Goal: Task Accomplishment & Management: Complete application form

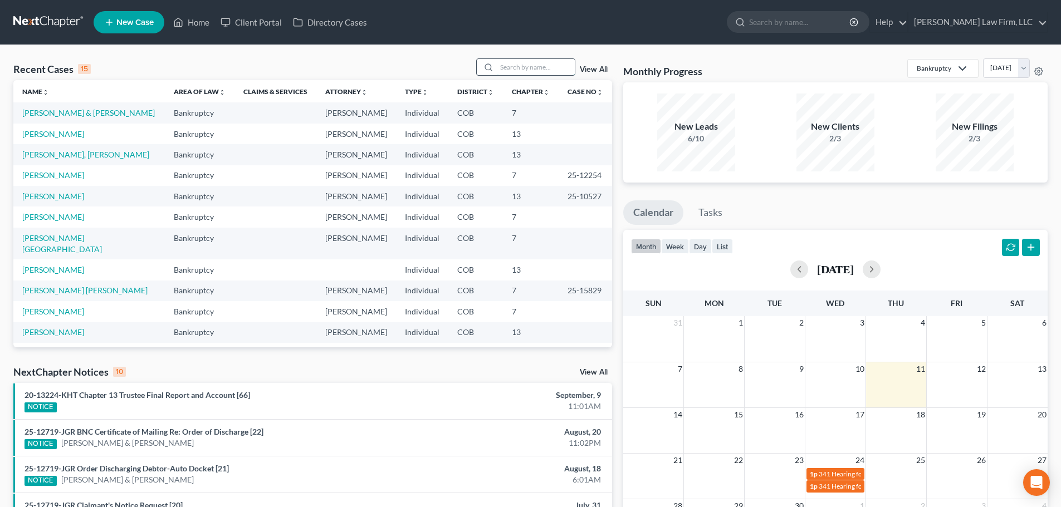
click at [543, 69] on input "search" at bounding box center [536, 67] width 78 height 16
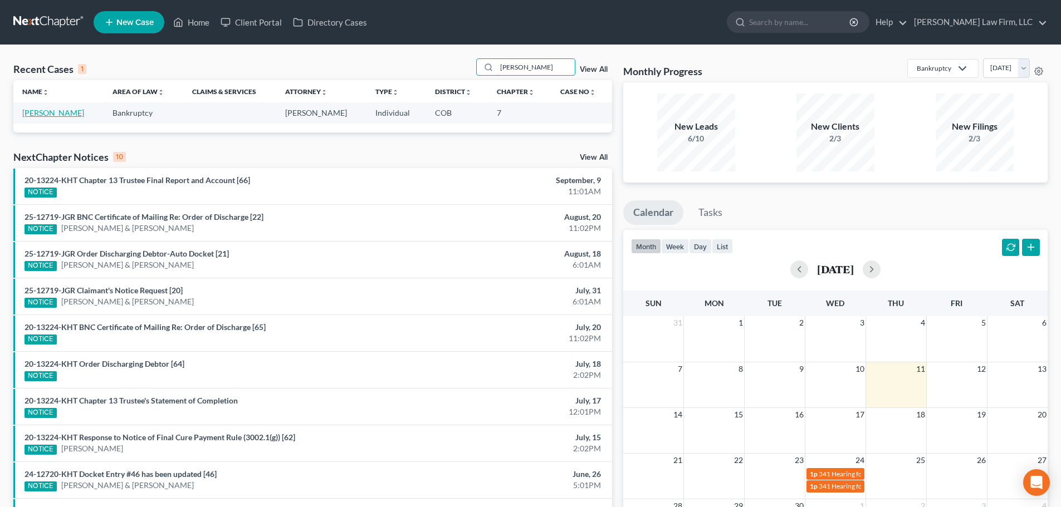
type input "[PERSON_NAME]"
click at [41, 113] on link "[PERSON_NAME]" at bounding box center [53, 112] width 62 height 9
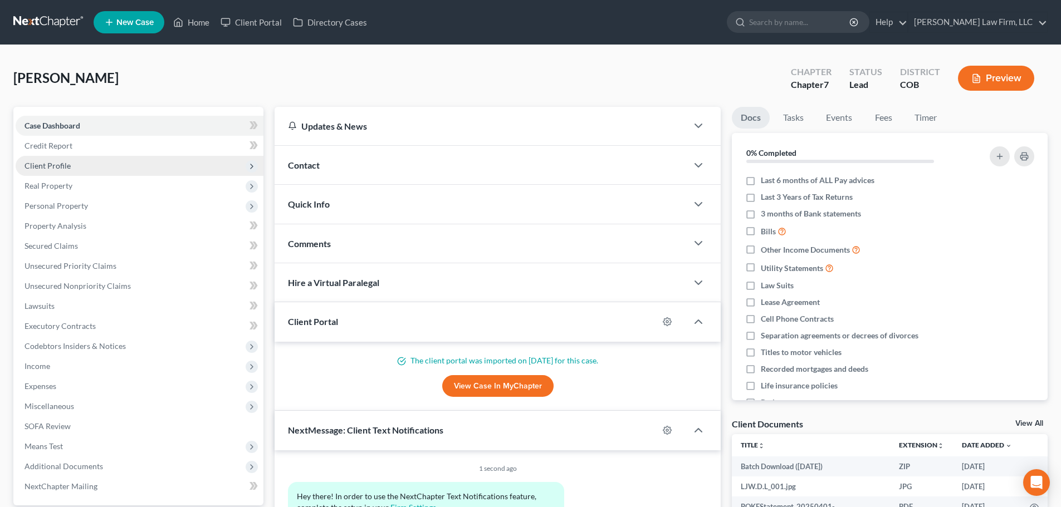
click at [119, 159] on span "Client Profile" at bounding box center [140, 166] width 248 height 20
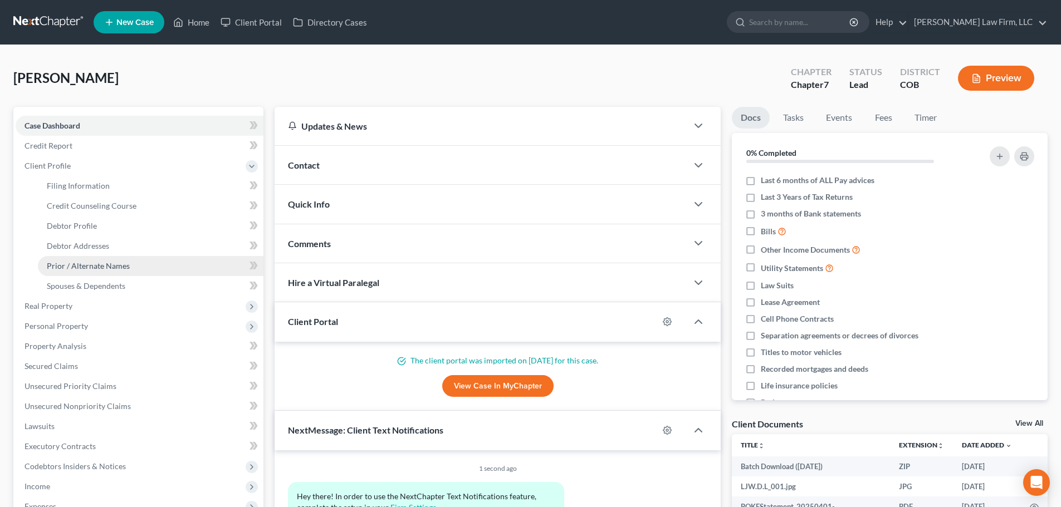
click at [129, 261] on link "Prior / Alternate Names" at bounding box center [151, 266] width 226 height 20
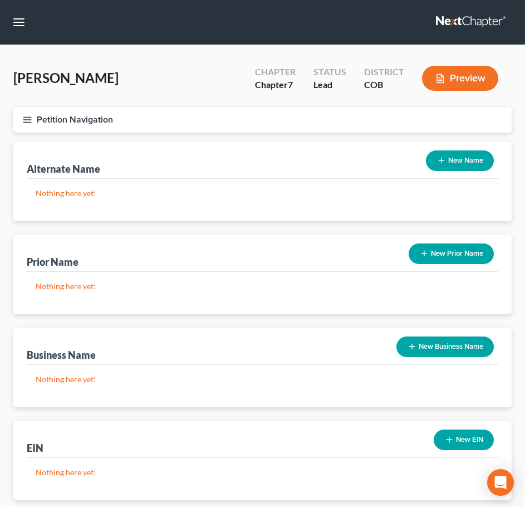
click at [467, 159] on button "New Name" at bounding box center [460, 160] width 68 height 21
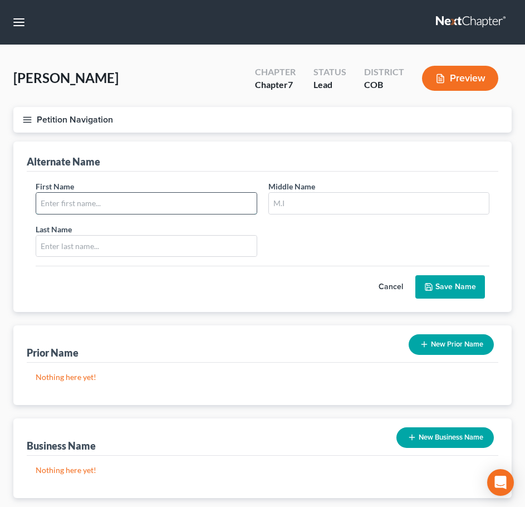
click at [223, 211] on input "text" at bounding box center [146, 203] width 221 height 21
type input "[PERSON_NAME]"
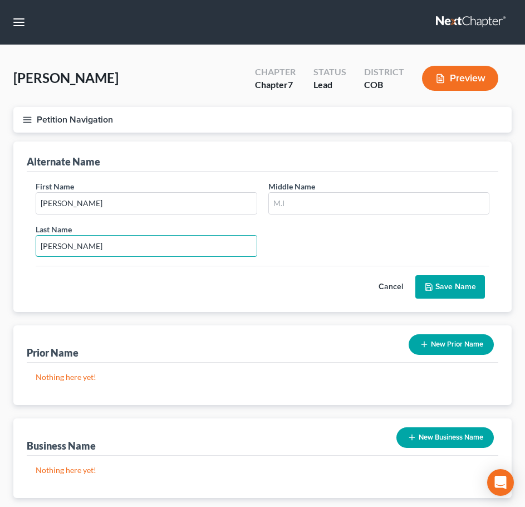
type input "[PERSON_NAME]"
click at [453, 289] on button "Save Name" at bounding box center [451, 286] width 70 height 23
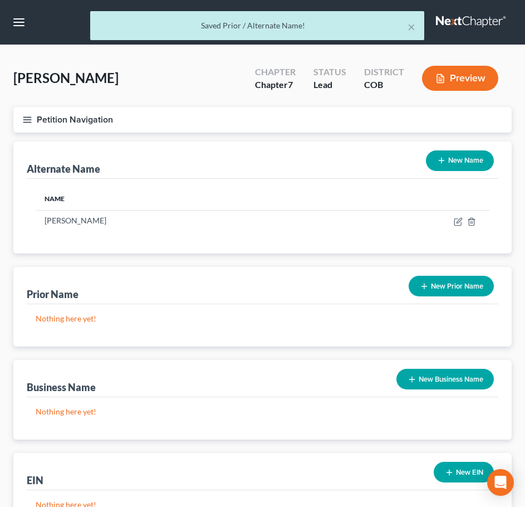
click at [456, 154] on button "New Name" at bounding box center [460, 160] width 68 height 21
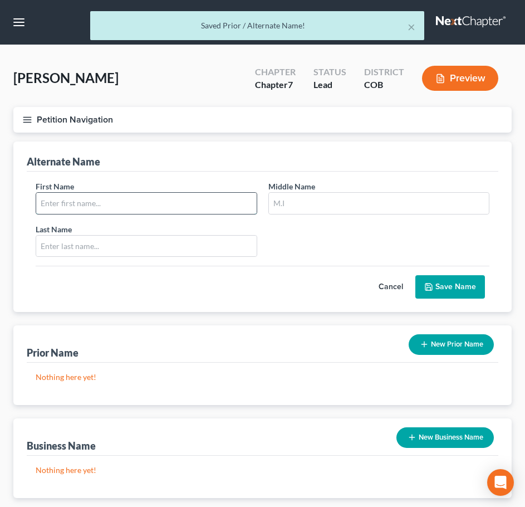
click at [227, 196] on input "text" at bounding box center [146, 203] width 221 height 21
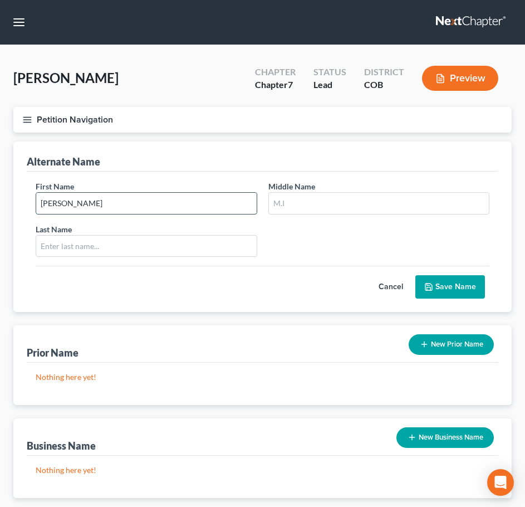
type input "[PERSON_NAME]"
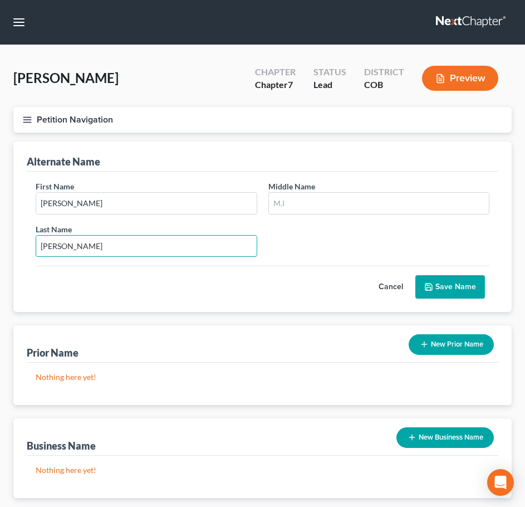
type input "[PERSON_NAME]"
click at [447, 284] on button "Save Name" at bounding box center [451, 286] width 70 height 23
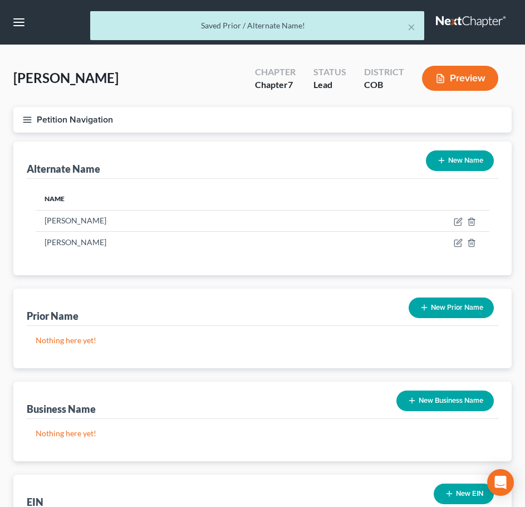
click at [448, 158] on button "New Name" at bounding box center [460, 160] width 68 height 21
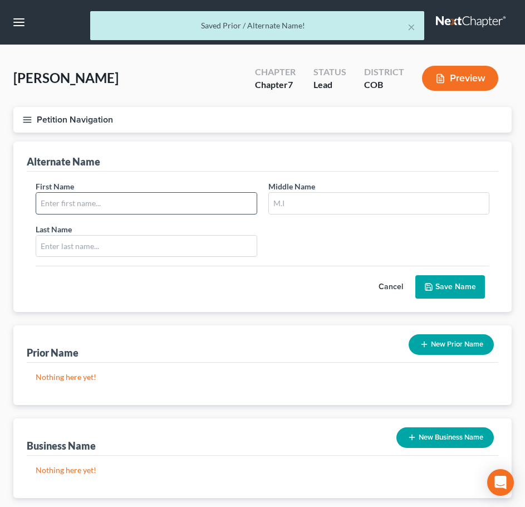
click at [179, 202] on input "text" at bounding box center [146, 203] width 221 height 21
type input "[PERSON_NAME]"
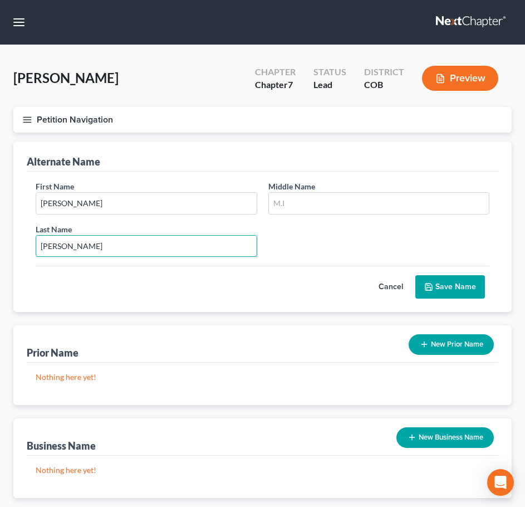
type input "[PERSON_NAME]"
click at [468, 288] on button "Save Name" at bounding box center [451, 286] width 70 height 23
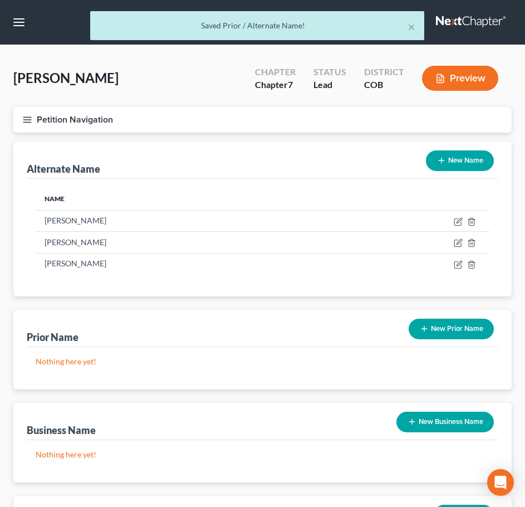
click at [453, 150] on button "New Name" at bounding box center [460, 160] width 68 height 21
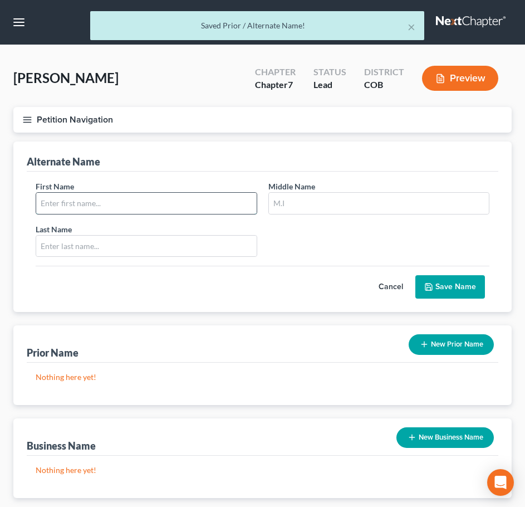
click at [160, 193] on input "text" at bounding box center [146, 203] width 221 height 21
type input "[PERSON_NAME]"
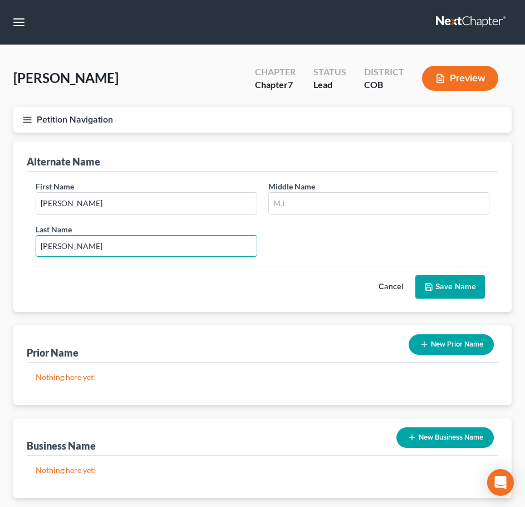
type input "[PERSON_NAME]"
click at [465, 281] on button "Save Name" at bounding box center [451, 286] width 70 height 23
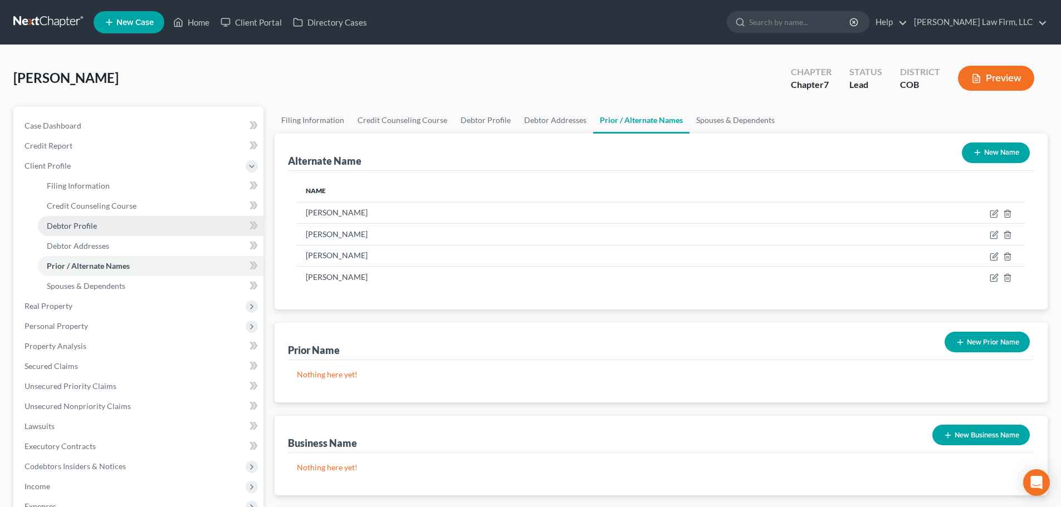
click at [84, 228] on span "Debtor Profile" at bounding box center [72, 225] width 50 height 9
select select "1"
select select "3"
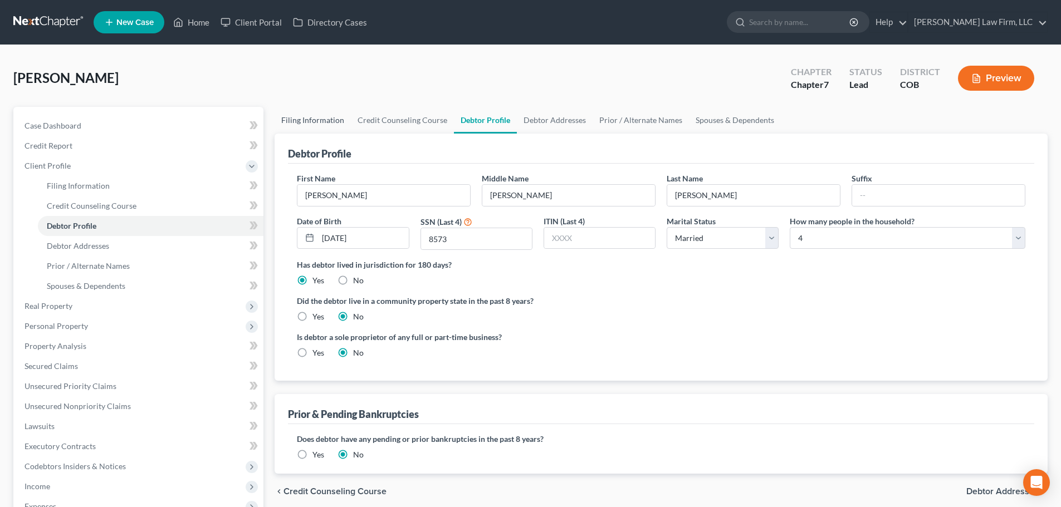
click at [313, 129] on link "Filing Information" at bounding box center [313, 120] width 76 height 27
select select "1"
select select "0"
select select "5"
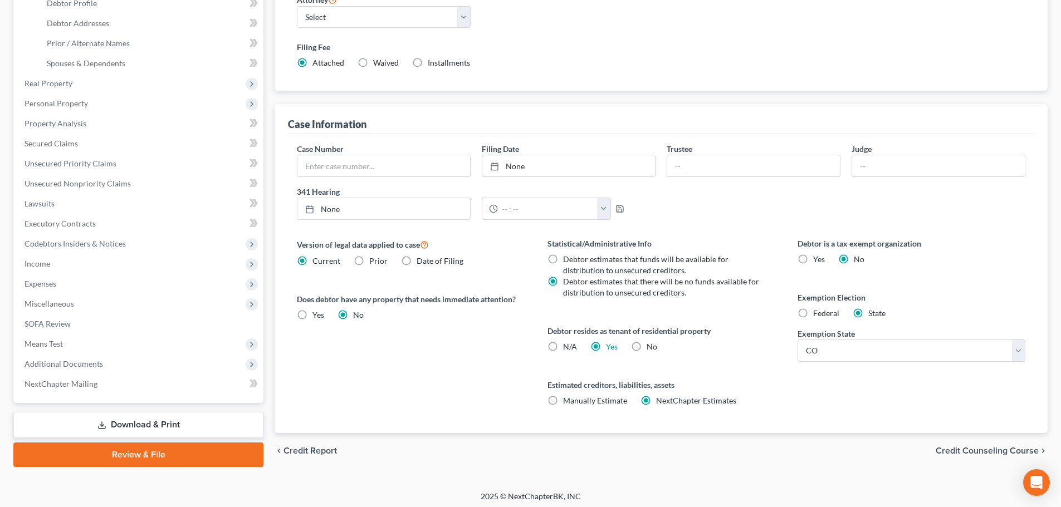
scroll to position [227, 0]
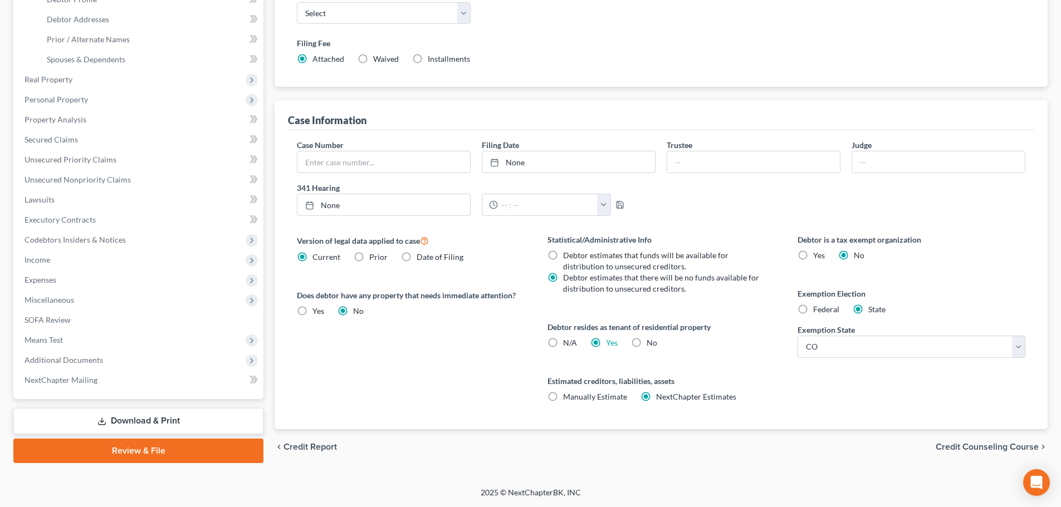
click at [606, 344] on label "Yes Yes" at bounding box center [612, 343] width 12 height 11
click at [610, 344] on input "Yes Yes" at bounding box center [613, 341] width 7 height 7
click at [563, 343] on label "N/A" at bounding box center [570, 343] width 14 height 11
click at [568, 343] on input "N/A" at bounding box center [571, 341] width 7 height 7
radio input "true"
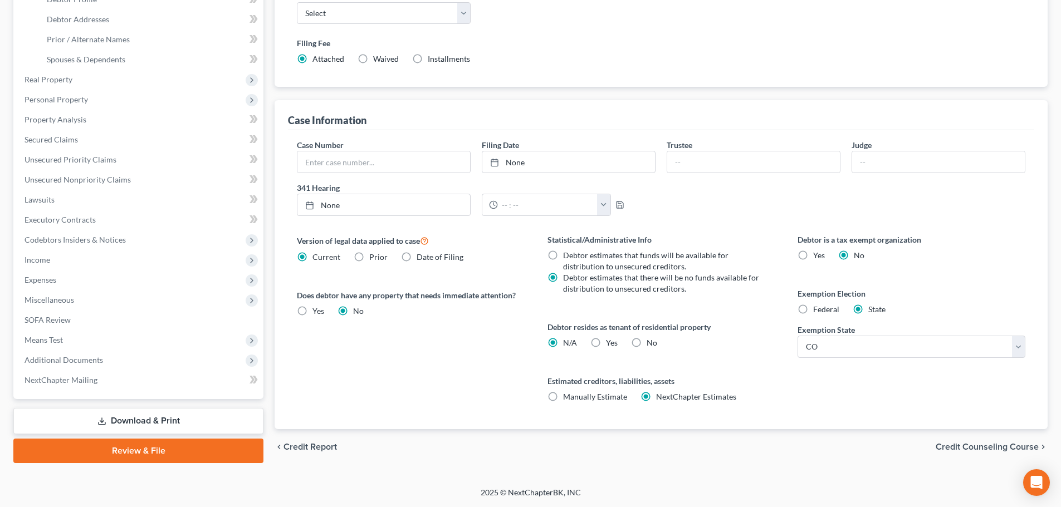
click at [606, 338] on label "Yes Yes" at bounding box center [612, 343] width 12 height 11
click at [610, 338] on input "Yes Yes" at bounding box center [613, 341] width 7 height 7
radio input "true"
radio input "false"
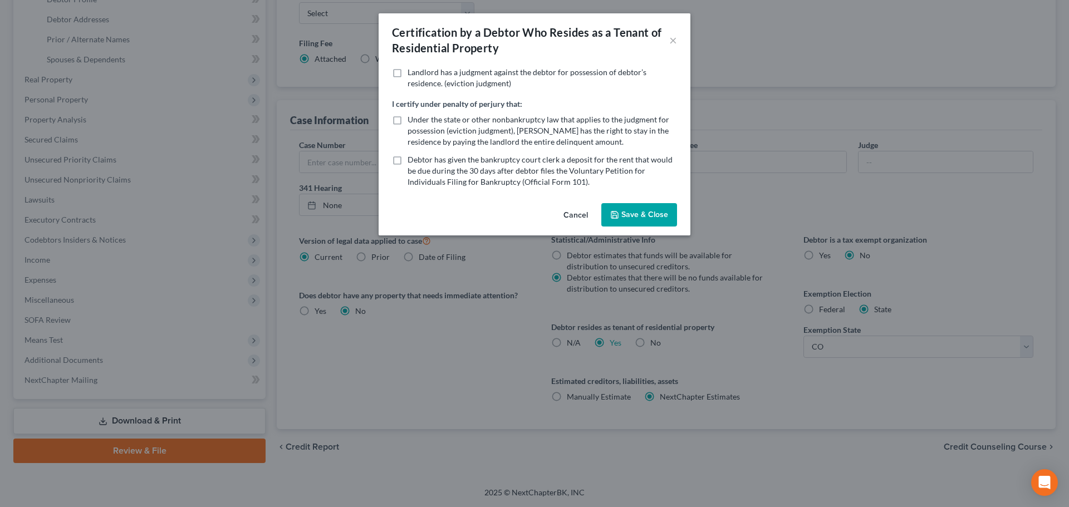
click at [638, 216] on button "Save & Close" at bounding box center [640, 214] width 76 height 23
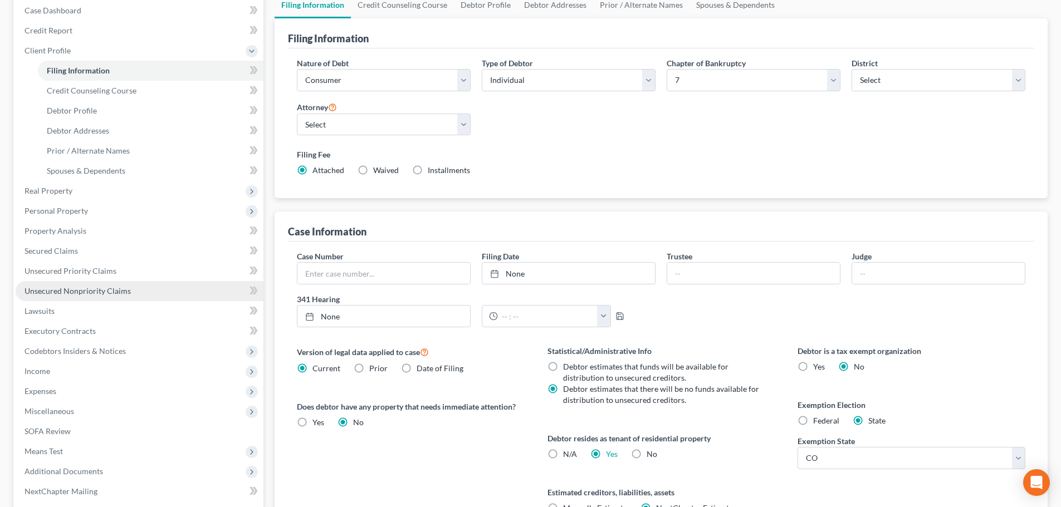
click at [84, 297] on link "Unsecured Nonpriority Claims" at bounding box center [140, 291] width 248 height 20
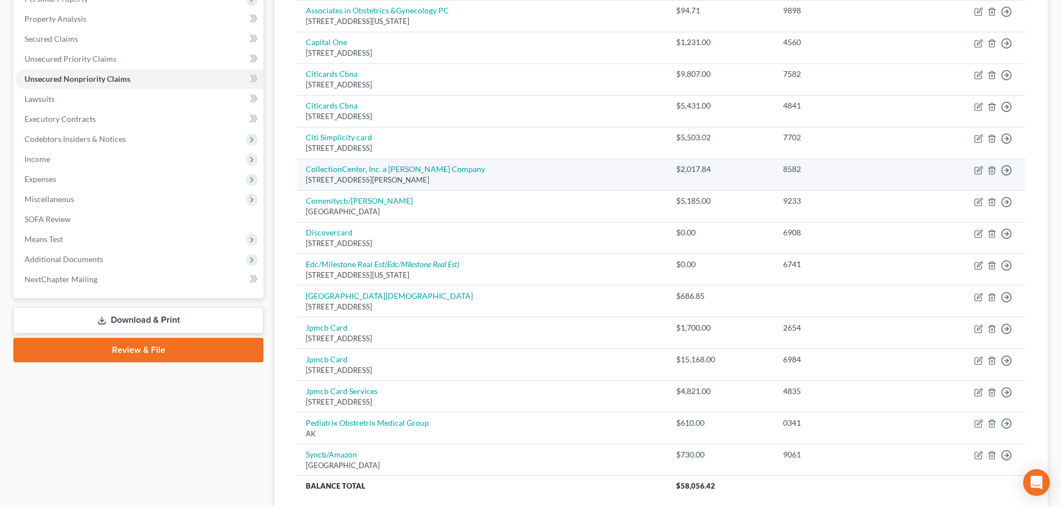
scroll to position [223, 0]
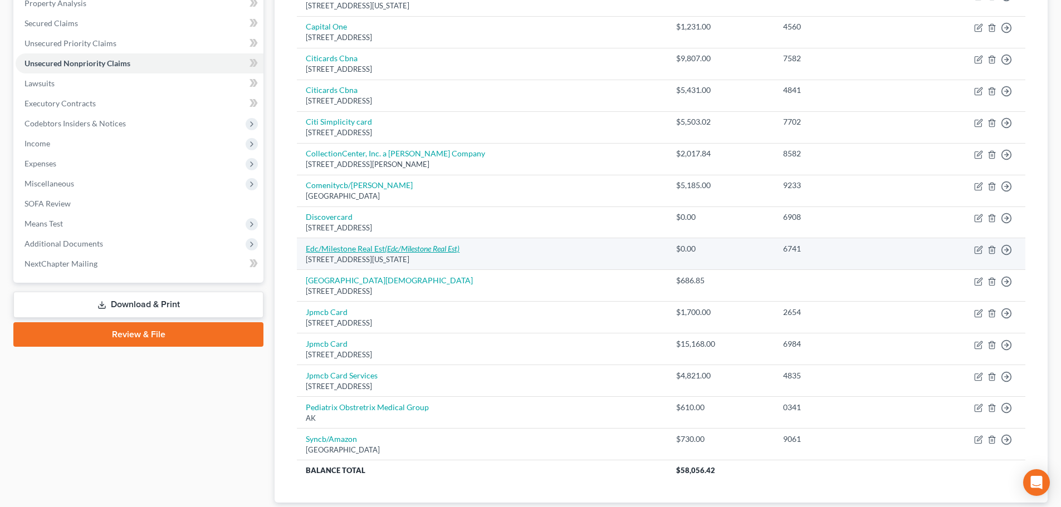
click at [460, 247] on icon "(Edc/Milestone Real Est)" at bounding box center [422, 248] width 75 height 9
select select "5"
select select "0"
select select "5"
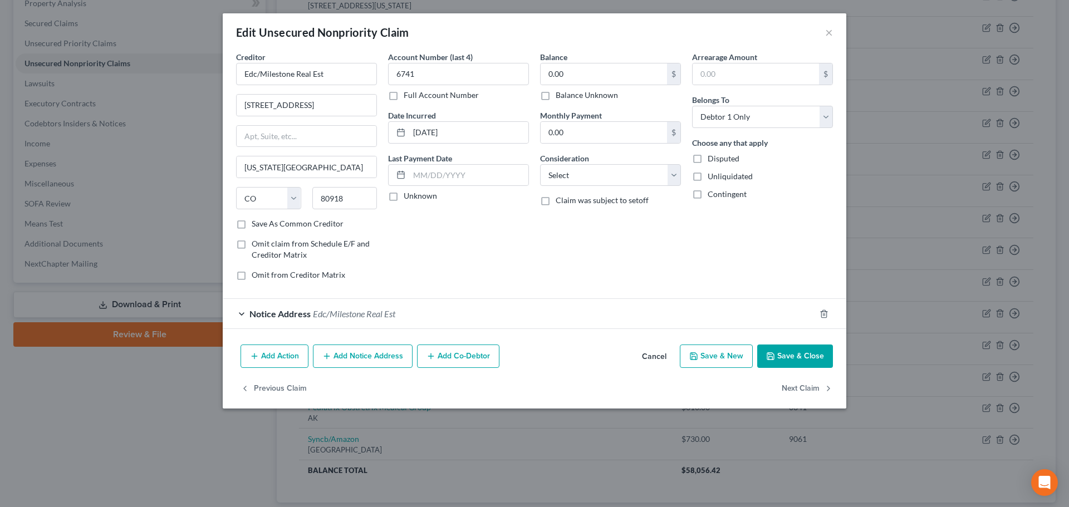
click at [666, 296] on form "Creditor * Edc/Milestone Real Est [STREET_ADDRESS][GEOGRAPHIC_DATA][US_STATE] […" at bounding box center [534, 190] width 597 height 278
click at [572, 325] on div "Notice Address Edc/Milestone Real Est" at bounding box center [519, 314] width 593 height 30
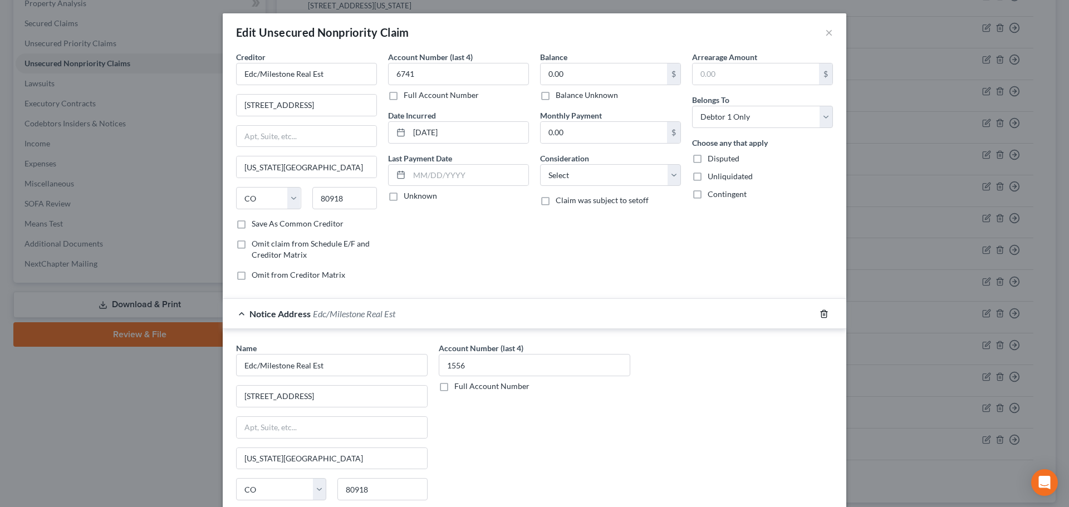
click at [822, 312] on icon "button" at bounding box center [824, 314] width 9 height 9
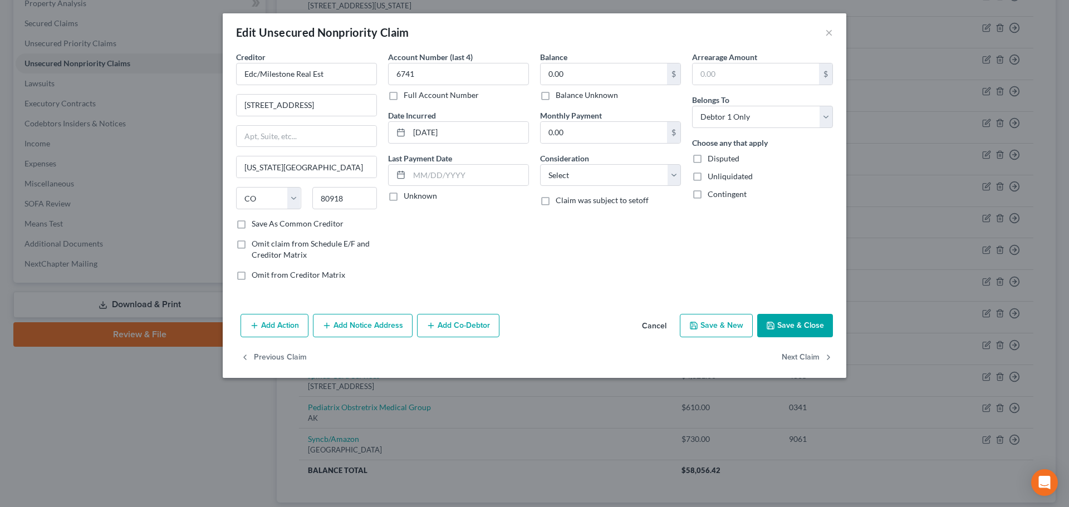
click at [797, 317] on button "Save & Close" at bounding box center [796, 325] width 76 height 23
